Goal: Find contact information: Find contact information

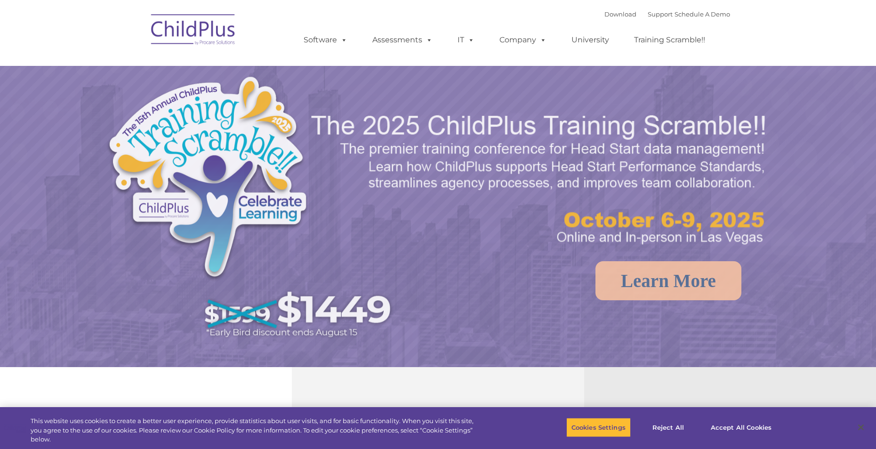
select select "MEDIUM"
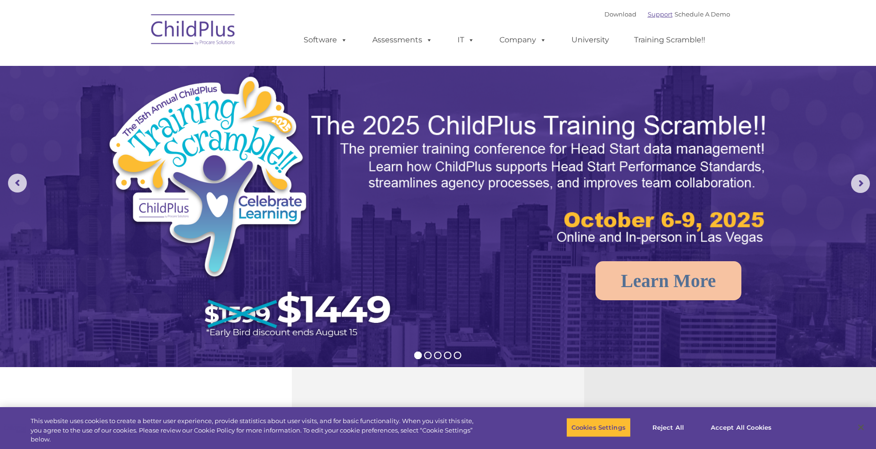
click at [650, 14] on link "Support" at bounding box center [660, 14] width 25 height 8
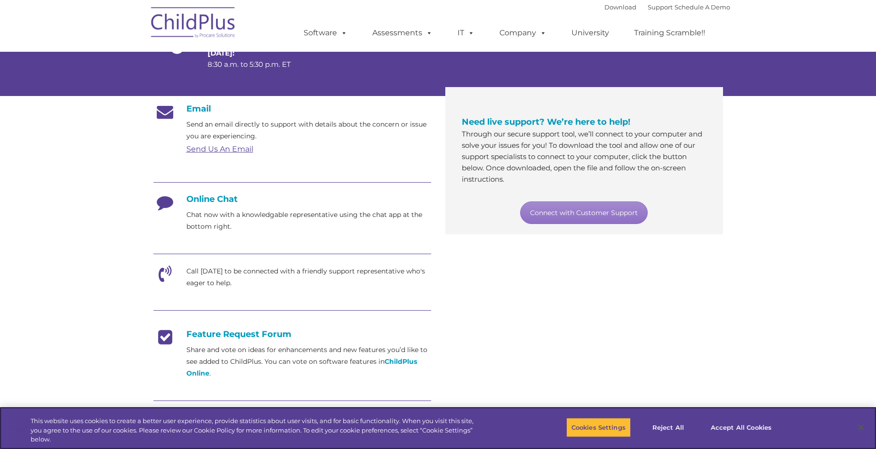
scroll to position [166, 0]
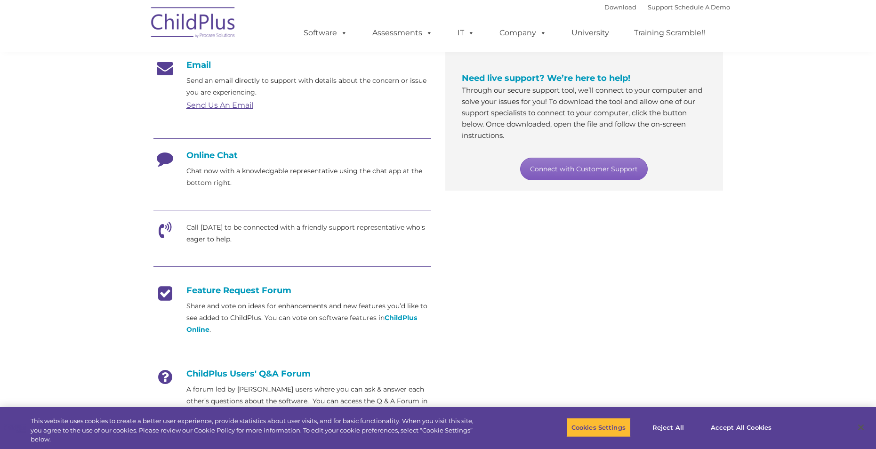
click at [562, 168] on link "Connect with Customer Support" at bounding box center [584, 169] width 128 height 23
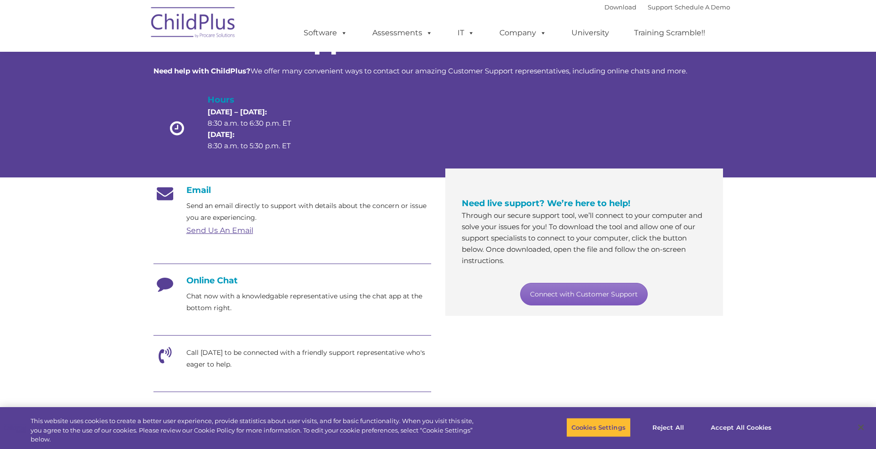
scroll to position [0, 0]
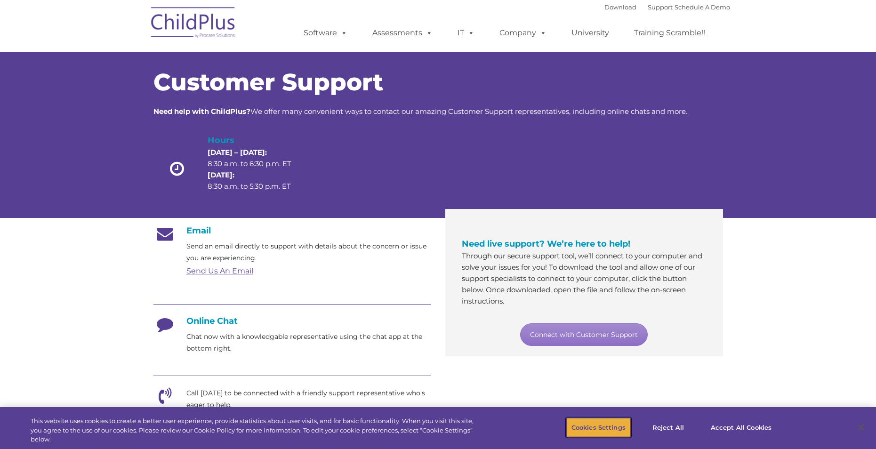
click at [582, 432] on button "Cookies Settings" at bounding box center [599, 428] width 65 height 20
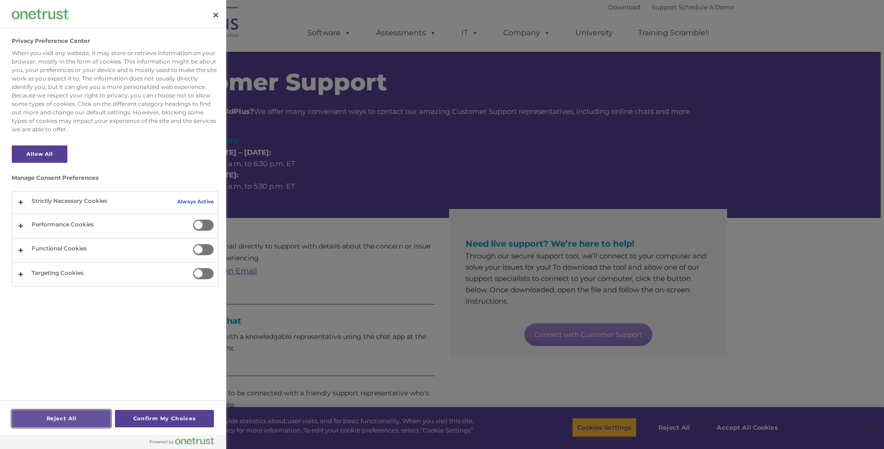
click at [79, 420] on button "Reject All" at bounding box center [61, 418] width 99 height 17
